Goal: Transaction & Acquisition: Purchase product/service

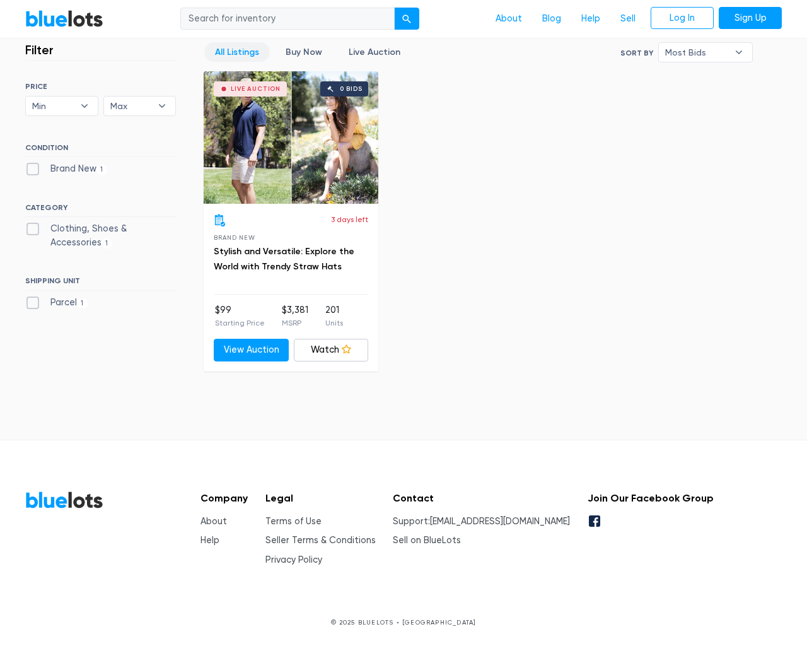
scroll to position [349, 0]
type input "the"
type input "[EMAIL_ADDRESS][DOMAIN_NAME]"
type input "e"
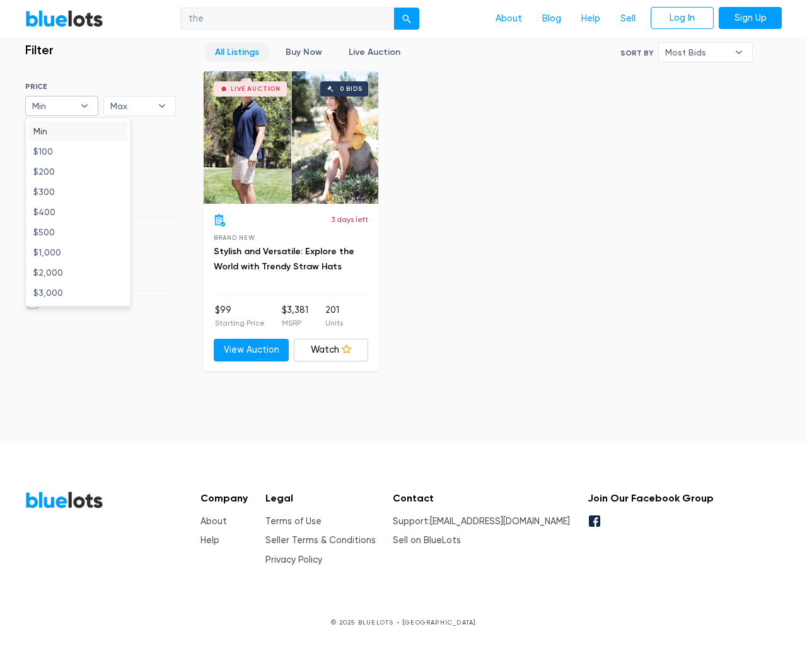
type input "e"
checkbox New"] "false"
type input "e"
checkbox Accessories"] "false"
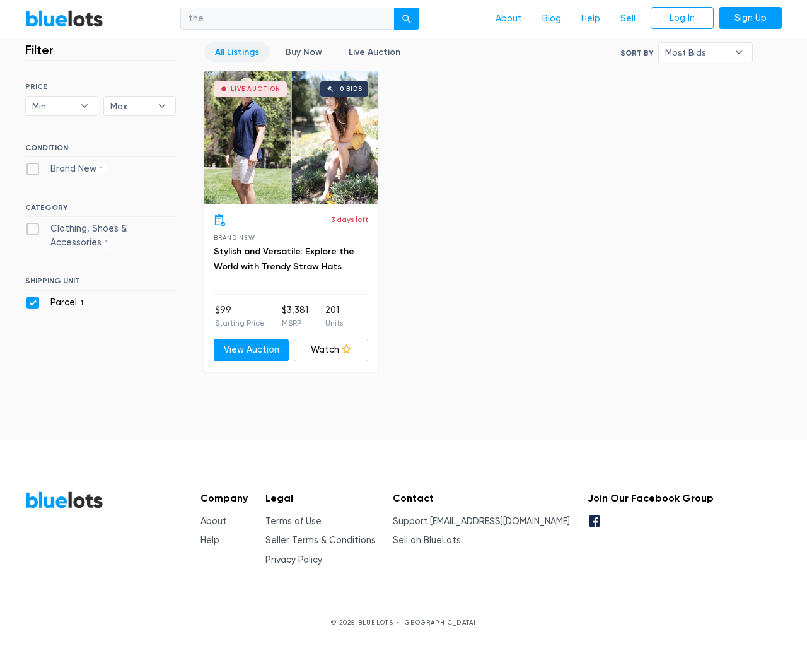
checkbox input "false"
type input "e"
select select
select select "50000"
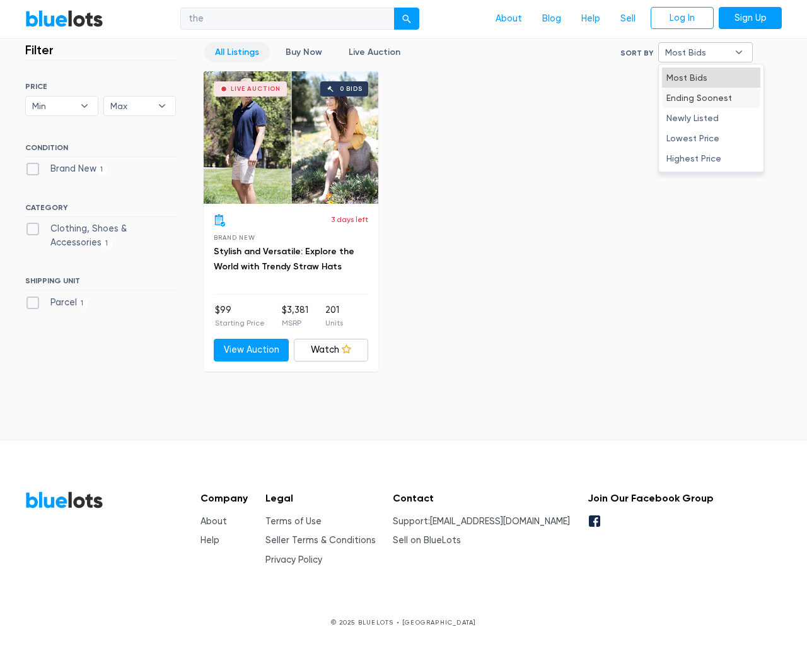
select select "10000"
select select "50000"
select select "highest_price"
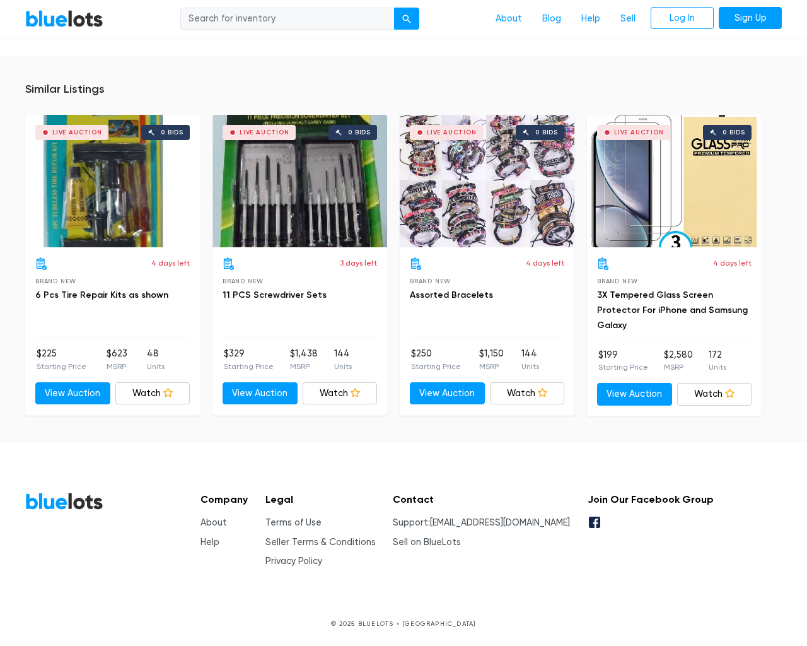
scroll to position [828, 0]
type input "the"
